Goal: Task Accomplishment & Management: Complete application form

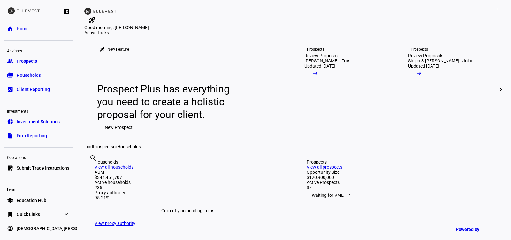
click at [25, 175] on div at bounding box center [38, 179] width 69 height 8
click at [30, 168] on span "Submit Trade Instructions" at bounding box center [43, 168] width 53 height 6
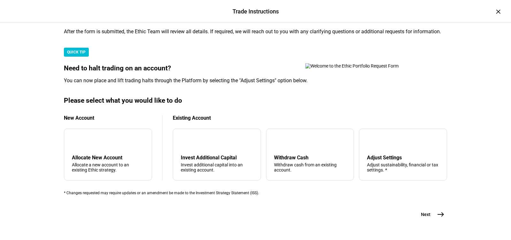
scroll to position [204, 0]
click at [286, 154] on div "Withdraw Cash" at bounding box center [310, 157] width 72 height 6
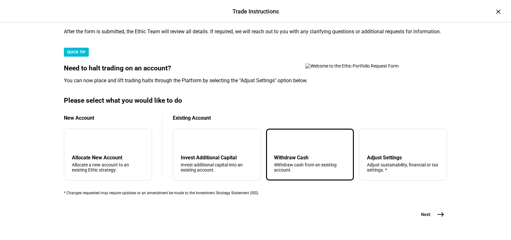
click at [439, 210] on mat-icon "east" at bounding box center [441, 214] width 8 height 8
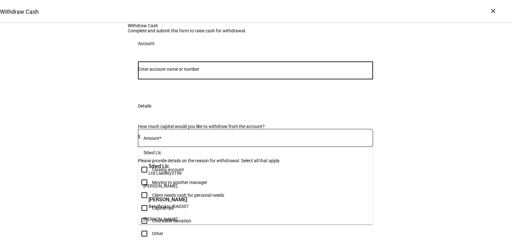
click at [227, 72] on input "Number" at bounding box center [255, 68] width 235 height 5
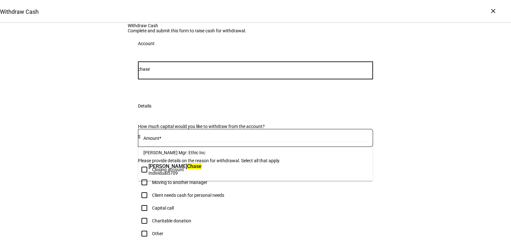
type input "chase"
click at [202, 172] on span "Individual 5709" at bounding box center [175, 173] width 53 height 6
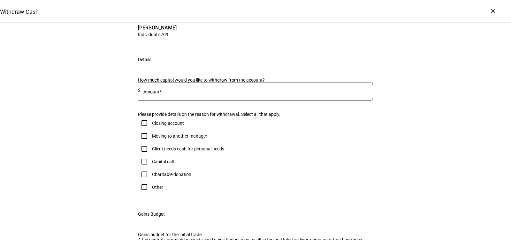
scroll to position [65, 0]
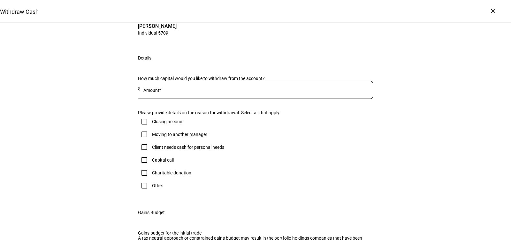
click at [251, 91] on input at bounding box center [257, 88] width 233 height 5
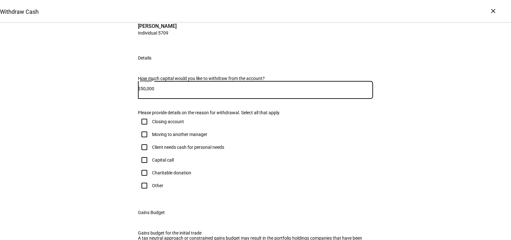
type input "50,000"
click at [216, 150] on div "Client needs cash for personal needs" at bounding box center [188, 146] width 72 height 5
click at [151, 153] on input "Client needs cash for personal needs" at bounding box center [144, 147] width 13 height 13
checkbox input "true"
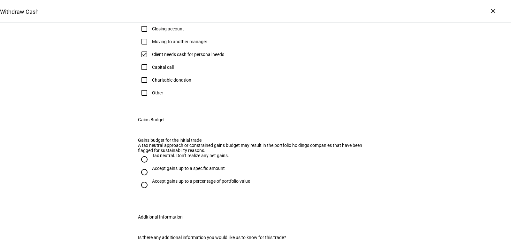
scroll to position [296, 0]
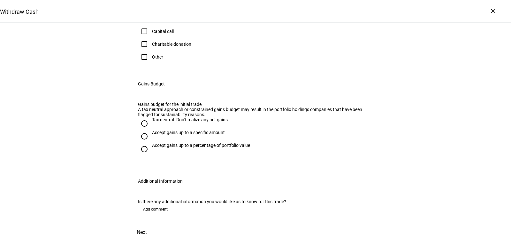
click at [169, 133] on div "Accept gains up to a specific amount" at bounding box center [188, 132] width 73 height 5
click at [151, 133] on input "Accept gains up to a specific amount" at bounding box center [144, 136] width 13 height 13
radio input "true"
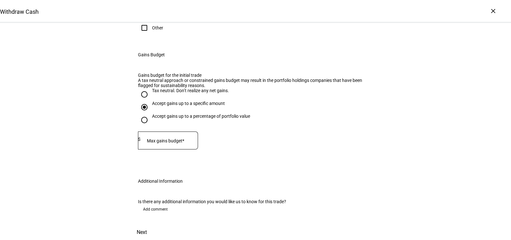
click at [198, 142] on input at bounding box center [170, 138] width 58 height 5
type input "10,000"
click at [253, 131] on eth-radio-group "Tax neutral. Don’t realize any net gains. Accept gains up to a specific amount …" at bounding box center [255, 109] width 235 height 43
click at [152, 204] on span "Add comment" at bounding box center [155, 209] width 25 height 10
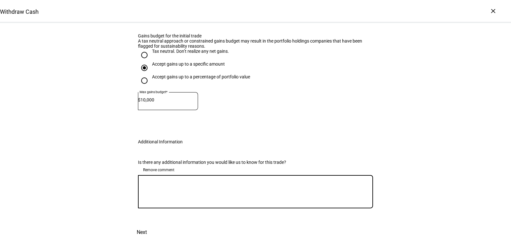
click at [177, 197] on div at bounding box center [255, 191] width 235 height 33
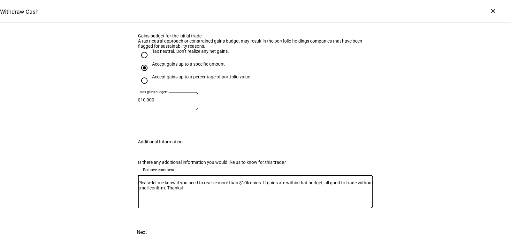
scroll to position [404, 0]
type textarea "Please let me know if you need to realize more than $10k gains. If gains are wi…"
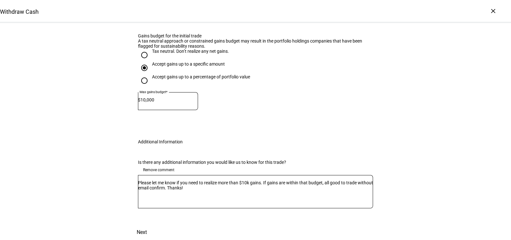
click at [156, 224] on span at bounding box center [142, 231] width 28 height 15
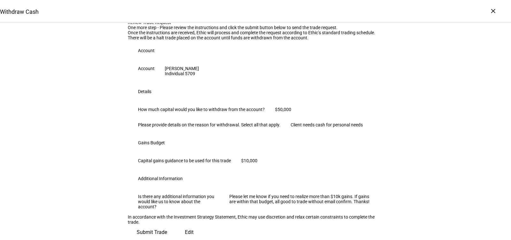
scroll to position [170, 0]
click at [167, 224] on span "Submit Trade" at bounding box center [152, 231] width 30 height 15
